Goal: Task Accomplishment & Management: Manage account settings

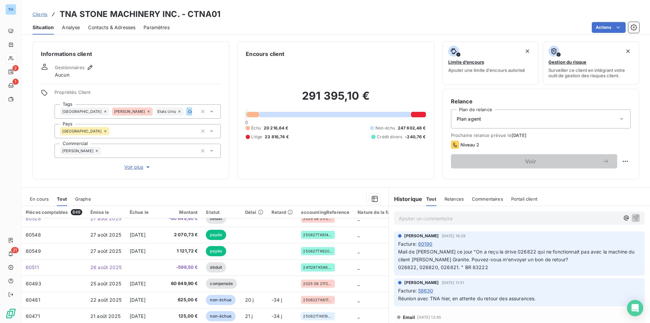
scroll to position [291, 0]
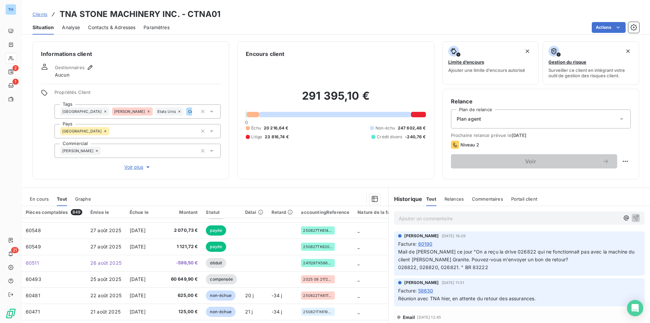
click at [36, 197] on span "En cours" at bounding box center [39, 198] width 19 height 5
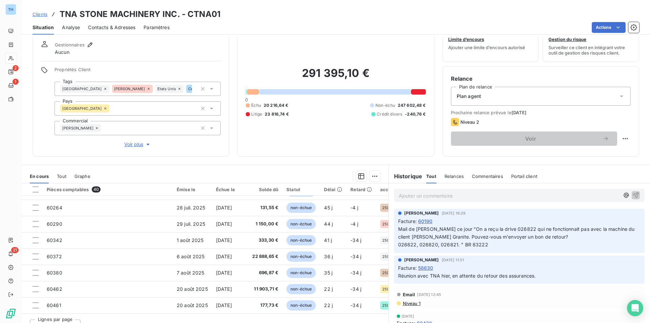
scroll to position [34, 0]
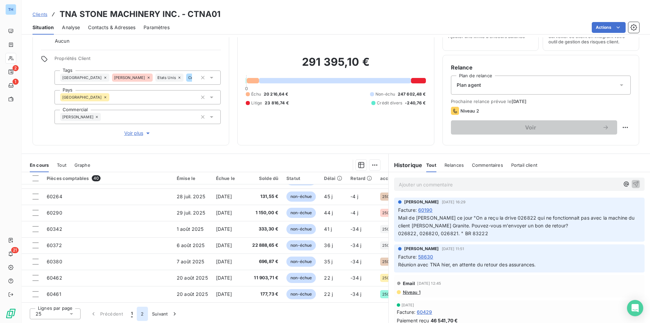
click at [144, 314] on button "2" at bounding box center [142, 313] width 11 height 14
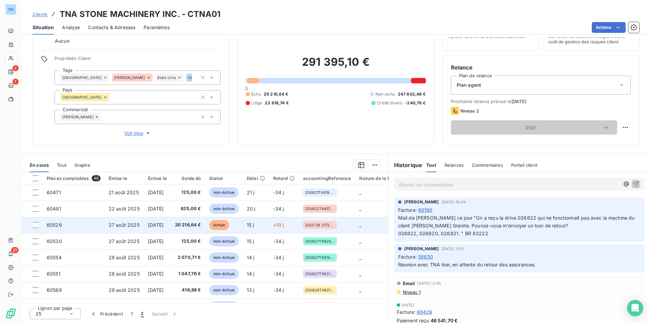
click at [76, 223] on td "60529" at bounding box center [74, 225] width 62 height 16
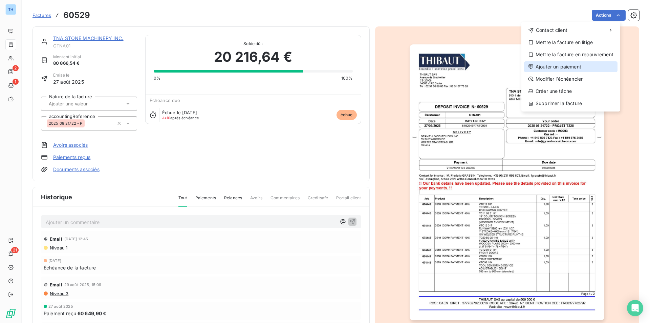
click at [573, 64] on div "Ajouter un paiement" at bounding box center [570, 66] width 93 height 11
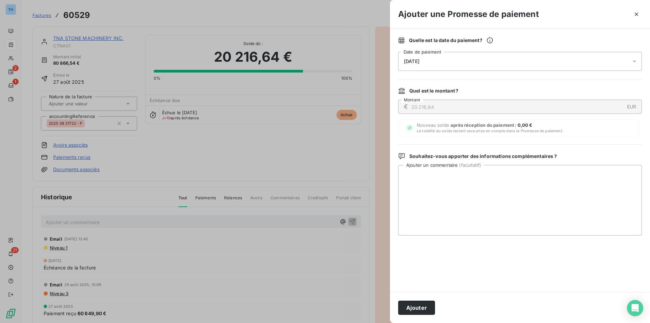
click at [566, 64] on div "[DATE]" at bounding box center [520, 61] width 244 height 19
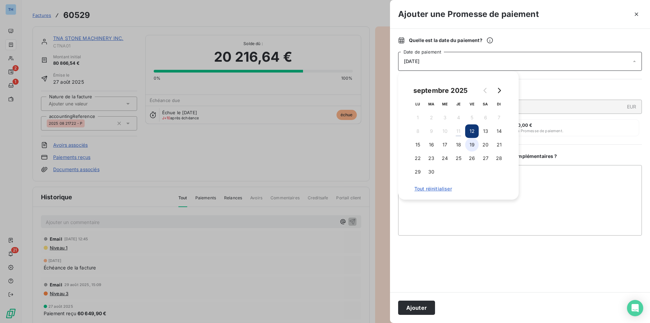
click at [471, 146] on button "19" at bounding box center [472, 145] width 14 height 14
click at [546, 182] on textarea "Ajouter un commentaire ( facultatif )" at bounding box center [520, 200] width 244 height 70
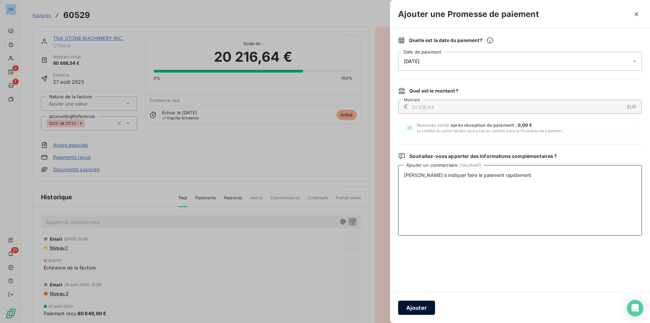
type textarea "[PERSON_NAME] à indiquer faire le paiement rapidement"
click at [421, 306] on button "Ajouter" at bounding box center [416, 307] width 37 height 14
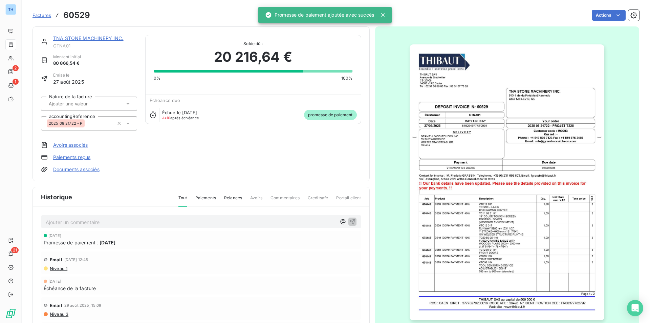
click at [94, 37] on link "TNA STONE MACHINERY INC." at bounding box center [88, 38] width 70 height 6
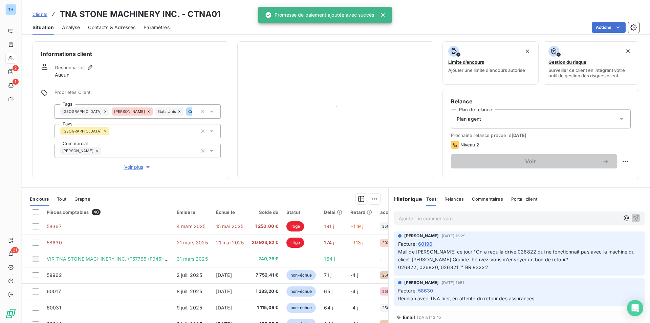
click at [94, 37] on div "Informations client Gestionnaires Aucun Propriétés Client Tags [GEOGRAPHIC_DATA…" at bounding box center [336, 179] width 628 height 285
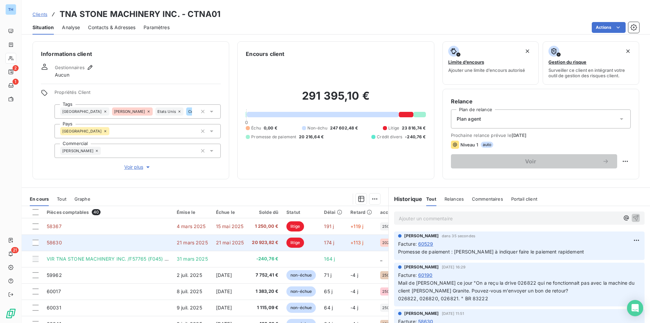
click at [271, 243] on span "20 923,82 €" at bounding box center [265, 242] width 26 height 7
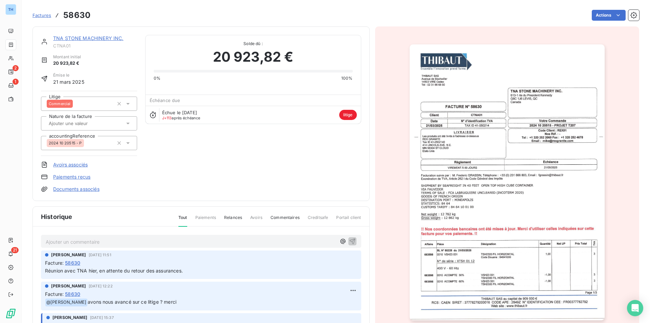
click at [76, 41] on link "TNA STONE MACHINERY INC." at bounding box center [88, 38] width 70 height 6
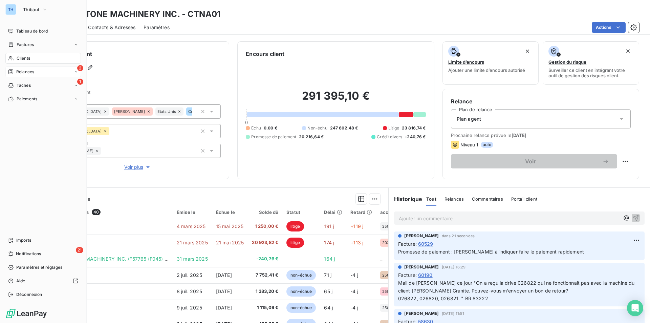
click at [28, 68] on div "2 Relances" at bounding box center [43, 71] width 76 height 11
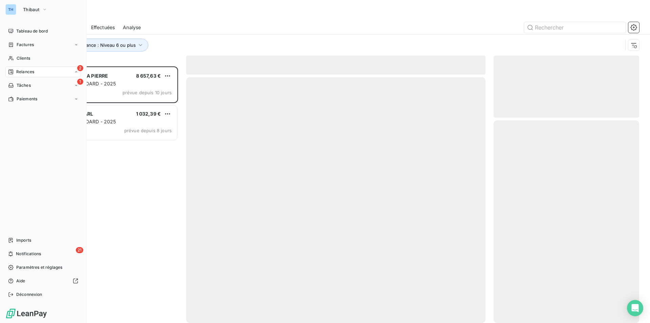
scroll to position [251, 141]
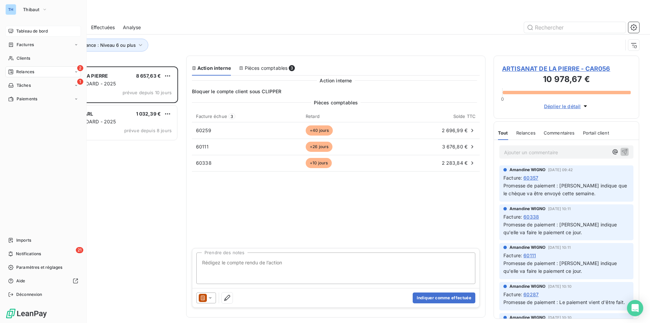
click at [33, 32] on span "Tableau de bord" at bounding box center [31, 31] width 31 height 6
